Goal: Task Accomplishment & Management: Complete application form

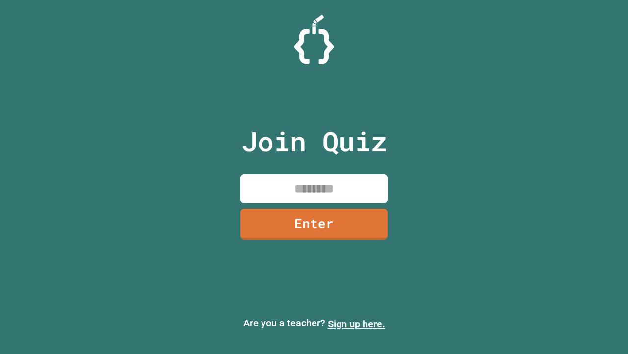
click at [356, 324] on link "Sign up here." at bounding box center [356, 324] width 57 height 12
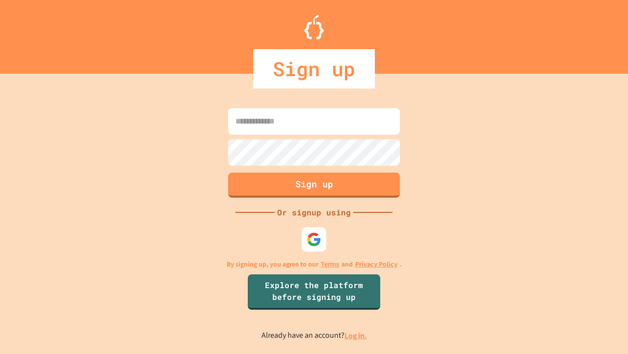
click at [356, 335] on link "Log in." at bounding box center [356, 335] width 23 height 10
